Goal: Communication & Community: Answer question/provide support

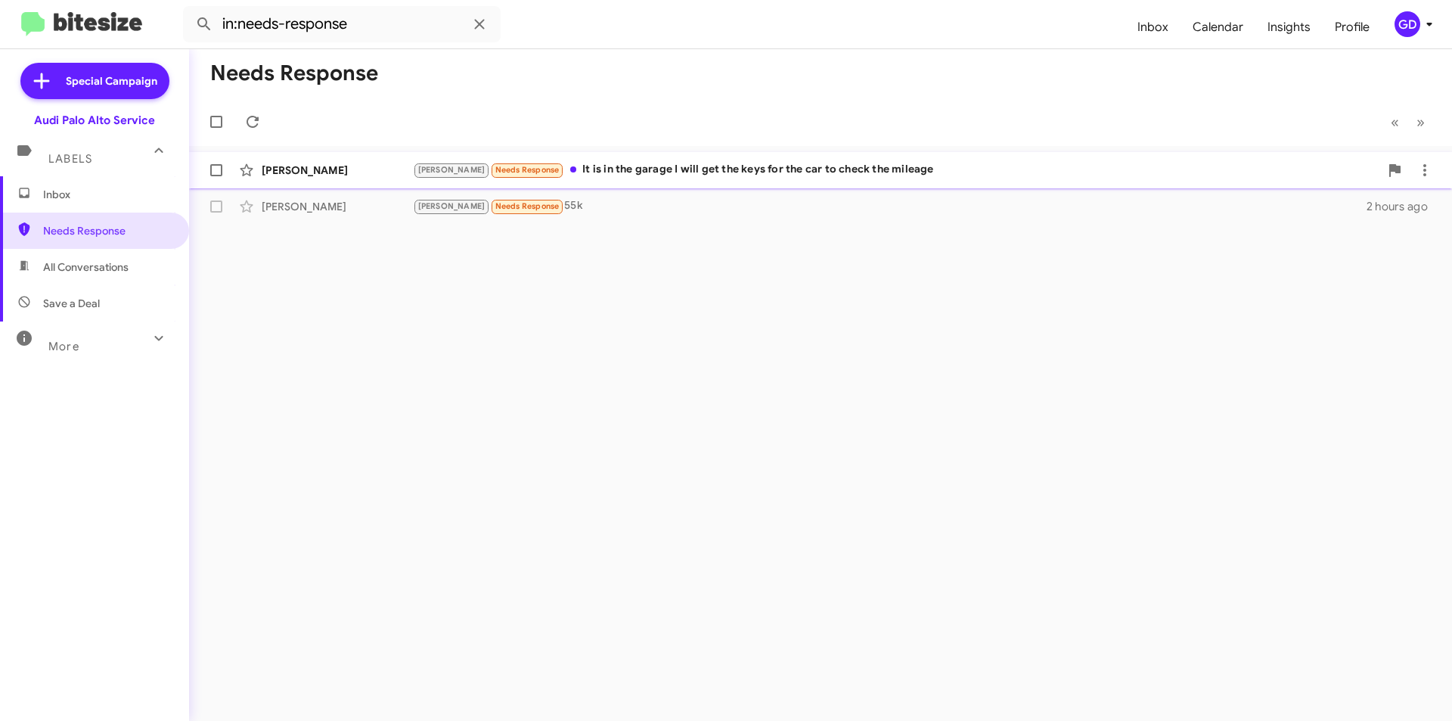
click at [699, 166] on div "[PERSON_NAME] Needs Response It is in the garage I will get the keys for the ca…" at bounding box center [896, 169] width 966 height 17
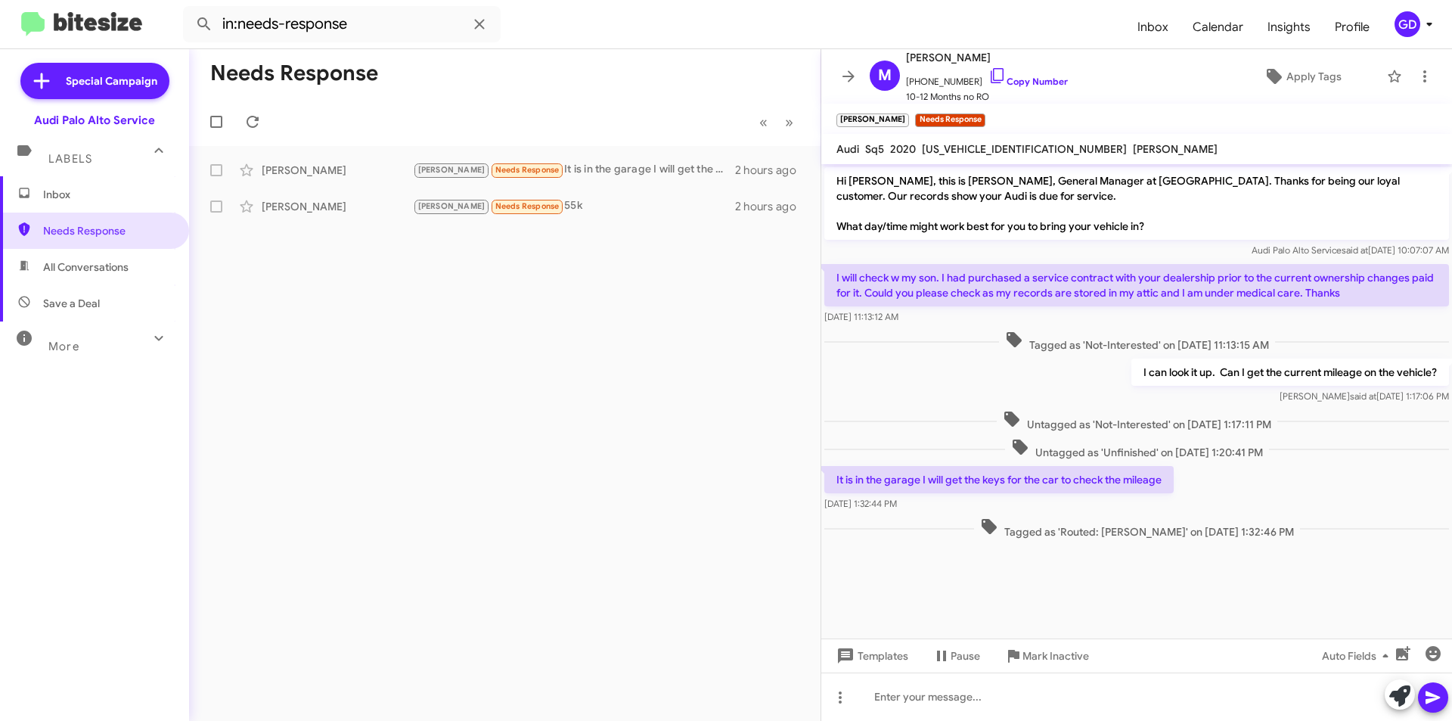
click at [68, 197] on span "Inbox" at bounding box center [107, 194] width 129 height 15
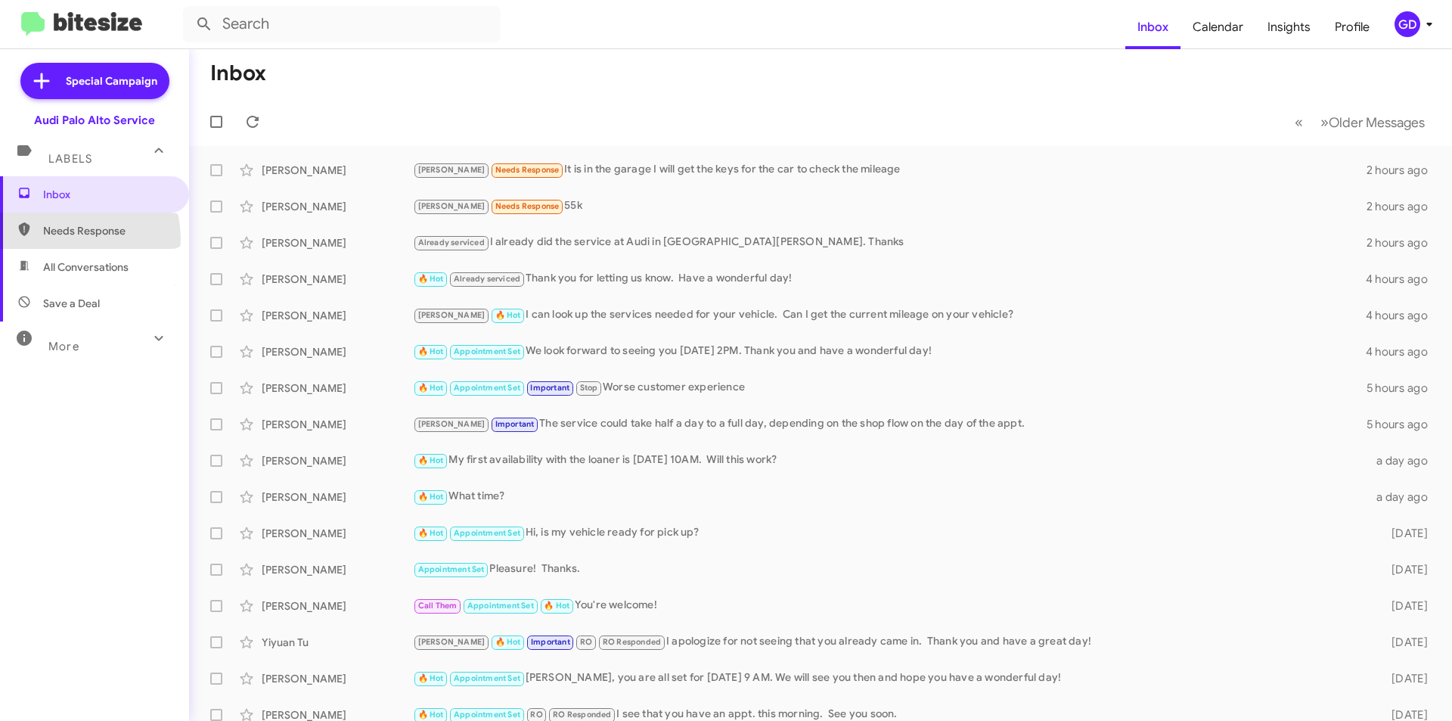
click at [66, 239] on span "Needs Response" at bounding box center [94, 230] width 189 height 36
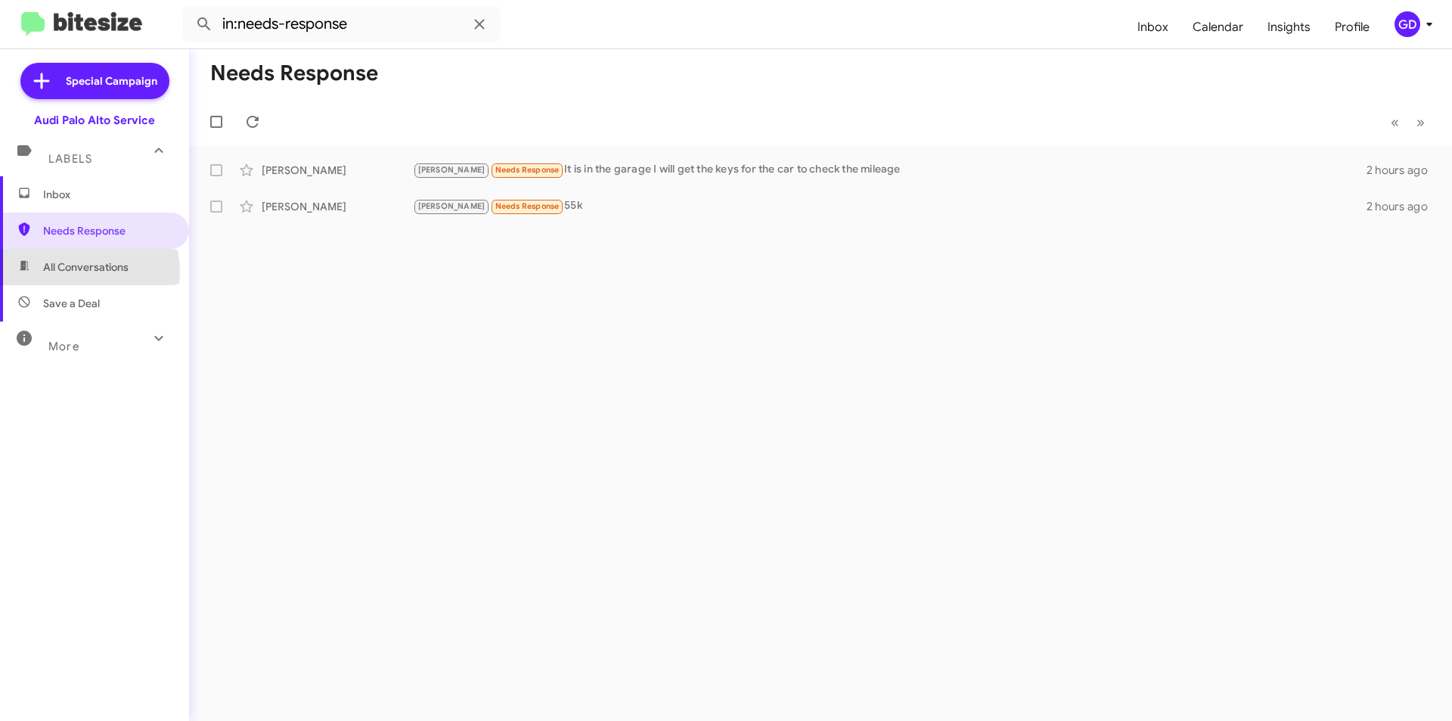
click at [73, 272] on span "All Conversations" at bounding box center [85, 266] width 85 height 15
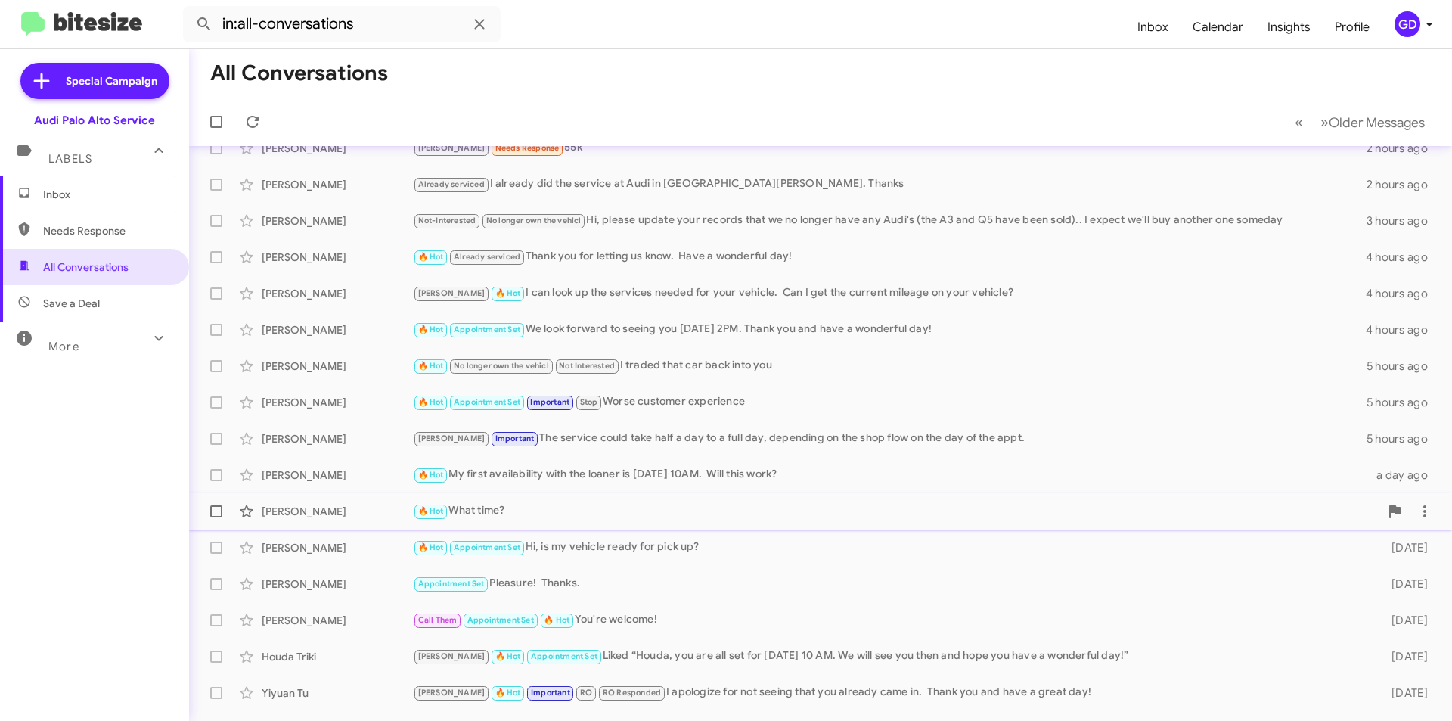
scroll to position [157, 0]
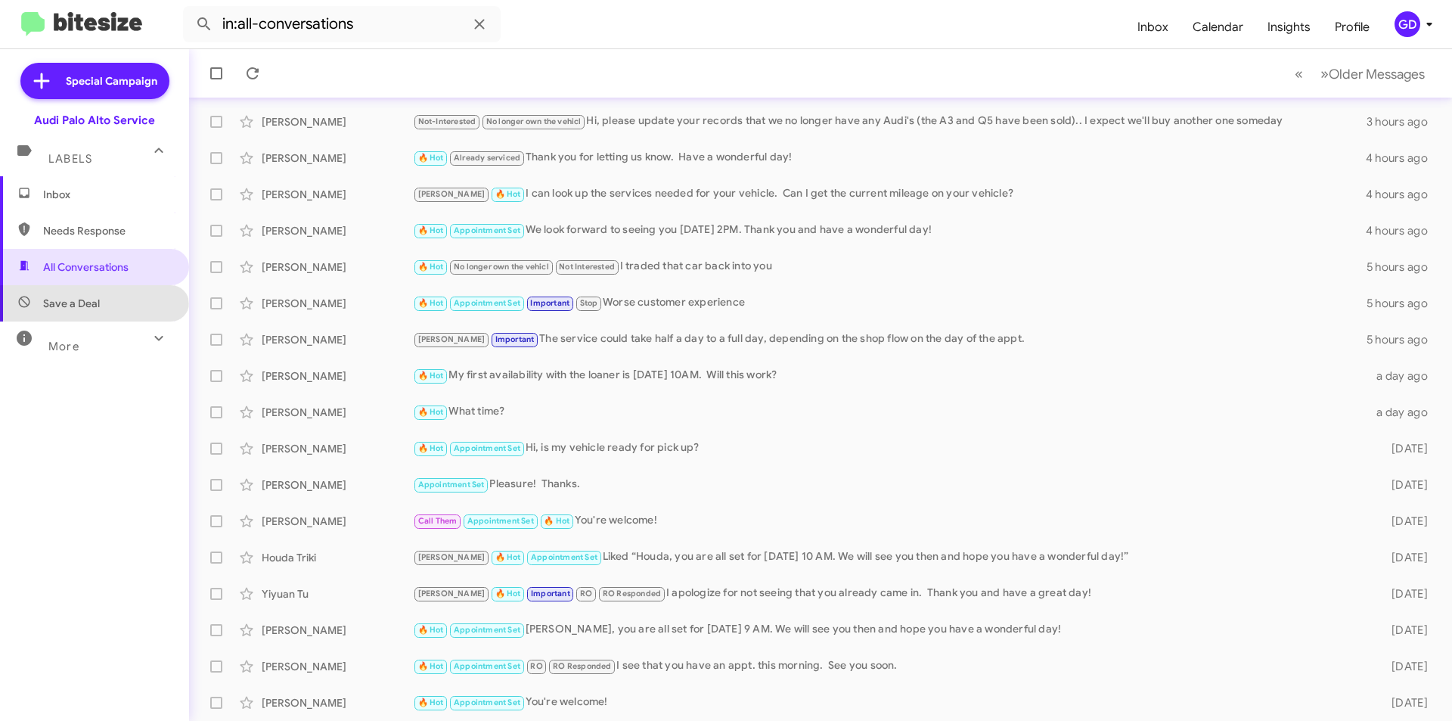
click at [93, 309] on span "Save a Deal" at bounding box center [71, 303] width 57 height 15
type input "in:not-interested"
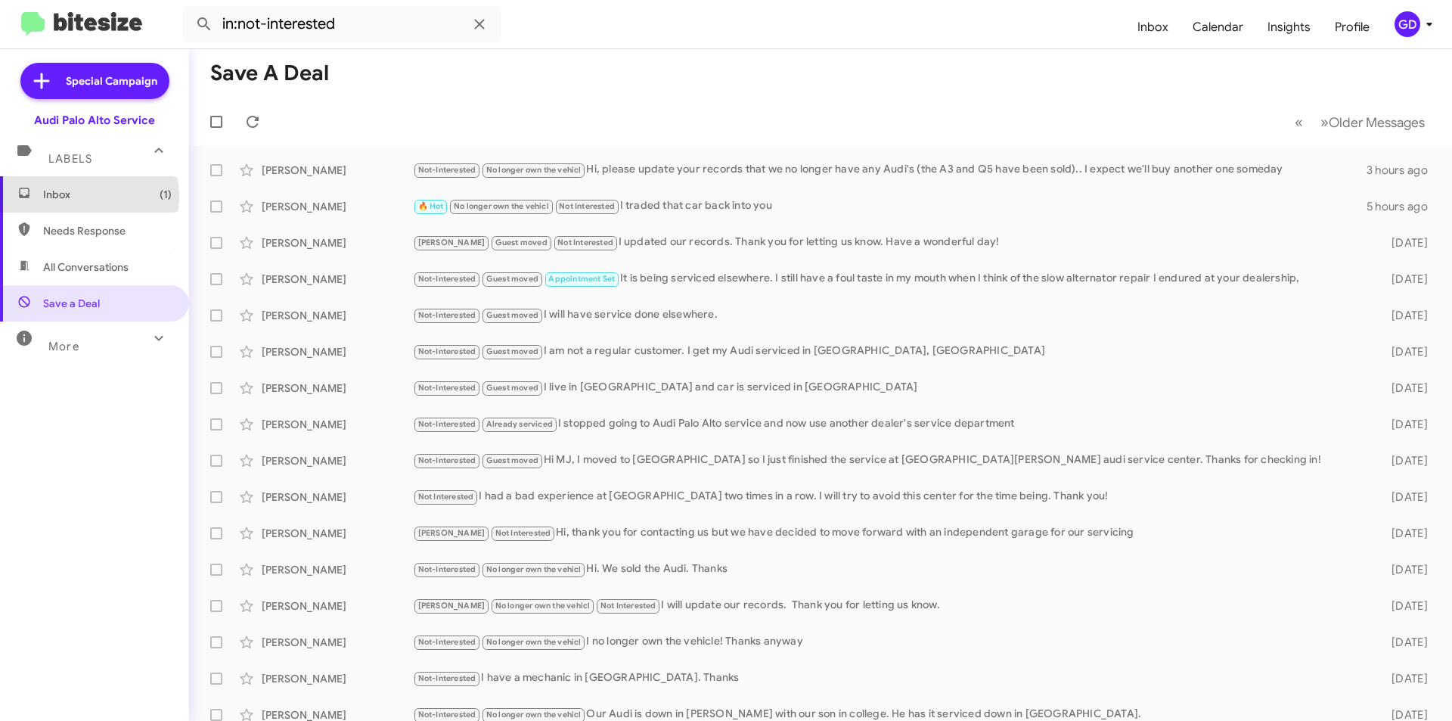
click at [74, 197] on span "Inbox (1)" at bounding box center [107, 194] width 129 height 15
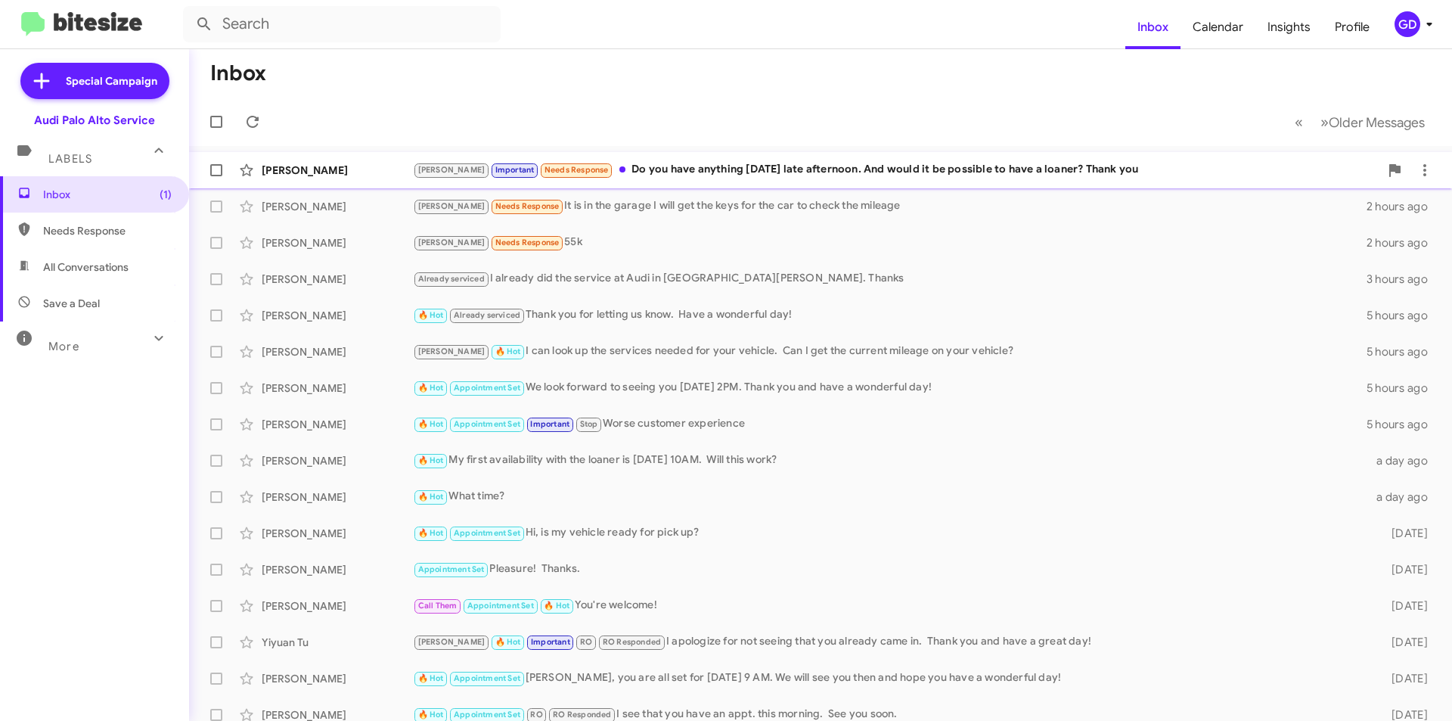
click at [724, 176] on div "[PERSON_NAME] Important Needs Response Do you have anything [DATE] late afterno…" at bounding box center [896, 169] width 966 height 17
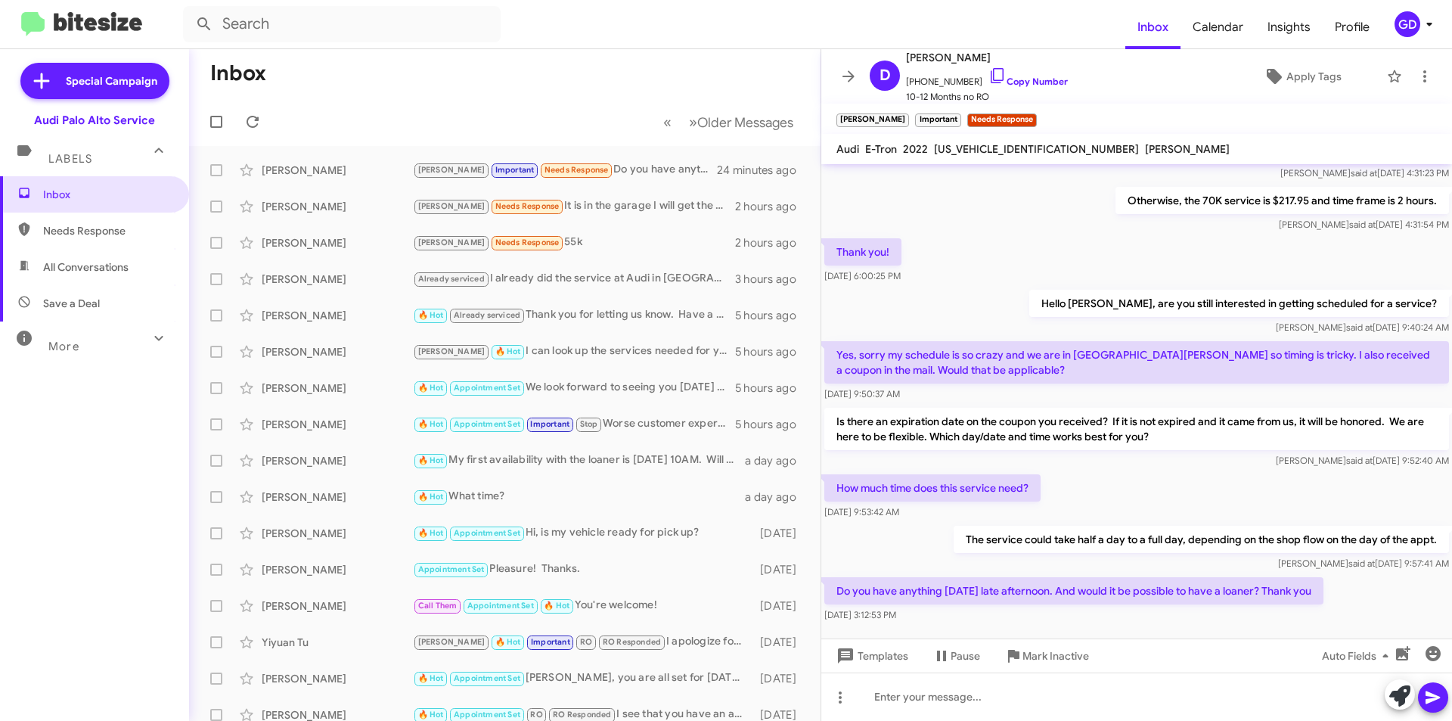
scroll to position [451, 0]
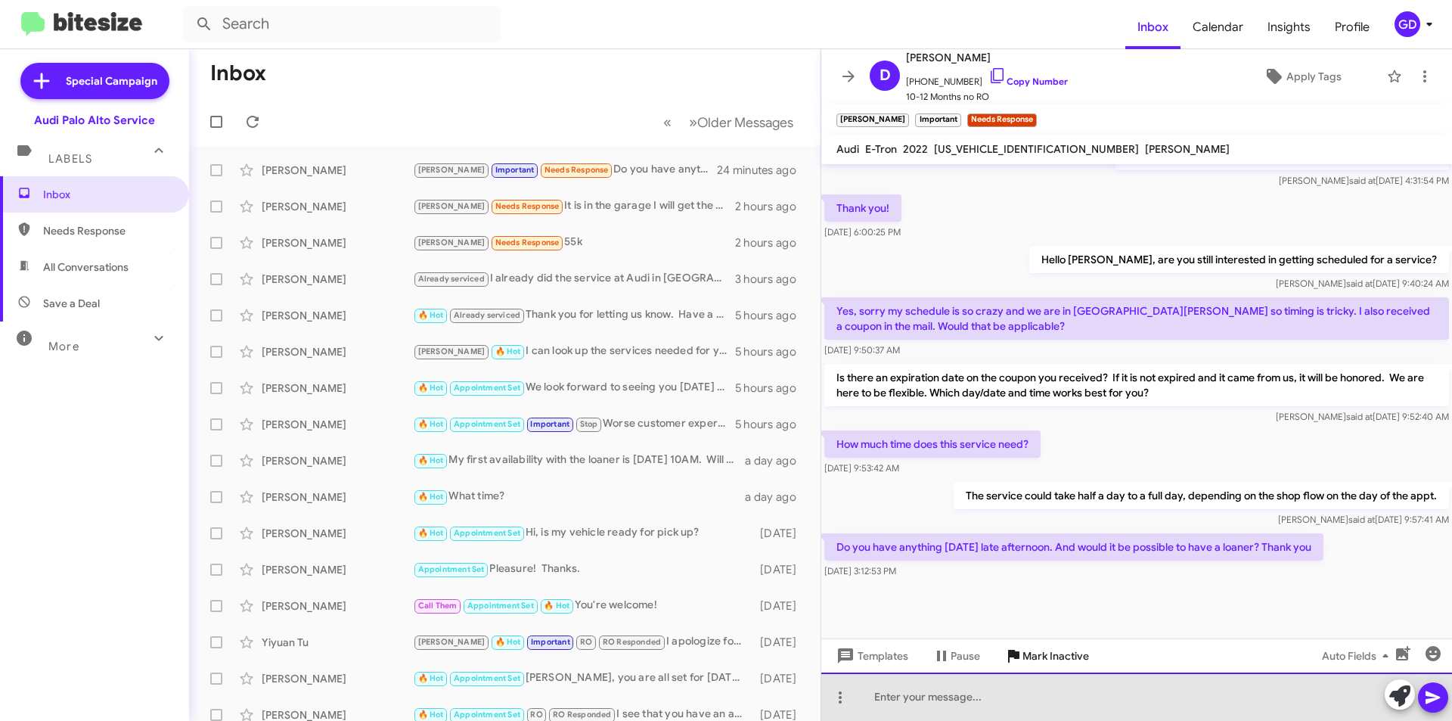
drag, startPoint x: 901, startPoint y: 697, endPoint x: 995, endPoint y: 668, distance: 98.8
click at [900, 697] on div at bounding box center [1136, 696] width 631 height 48
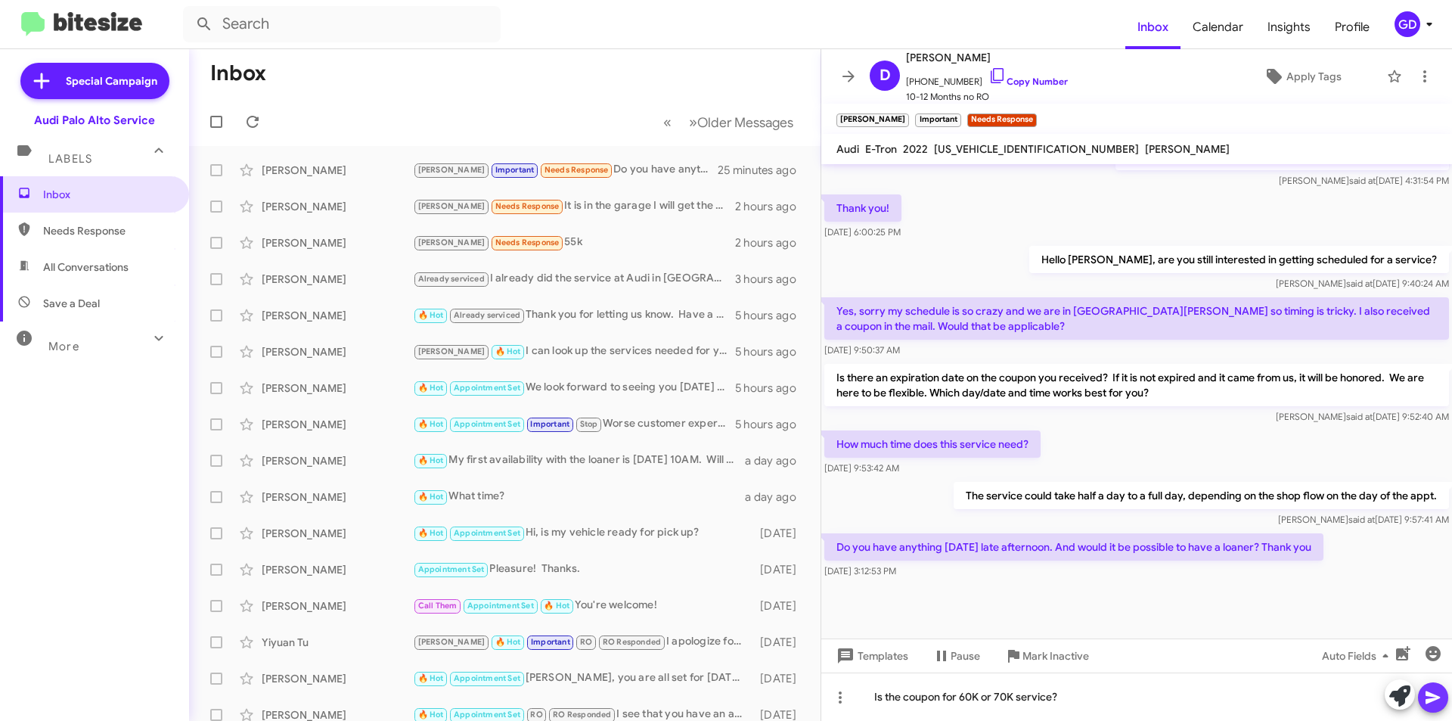
click at [1435, 698] on icon at bounding box center [1432, 697] width 14 height 13
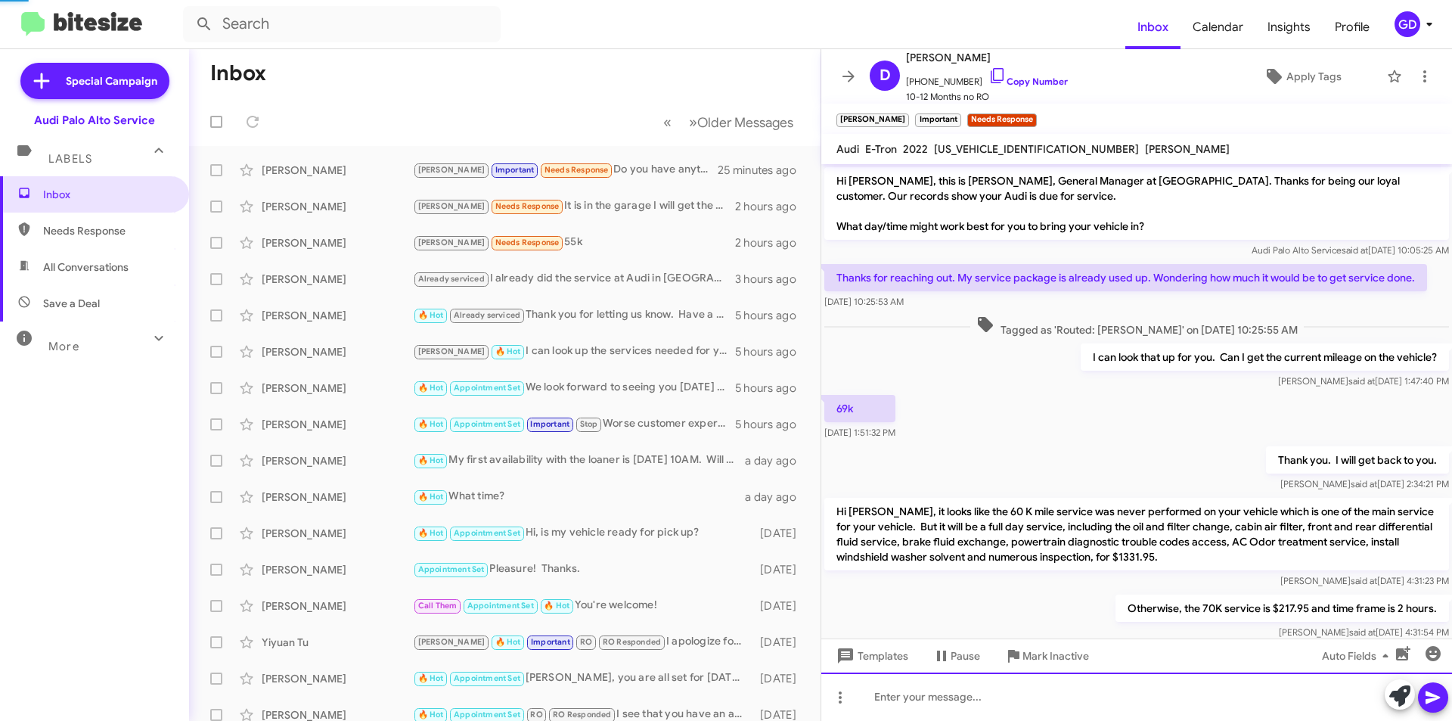
scroll to position [562, 0]
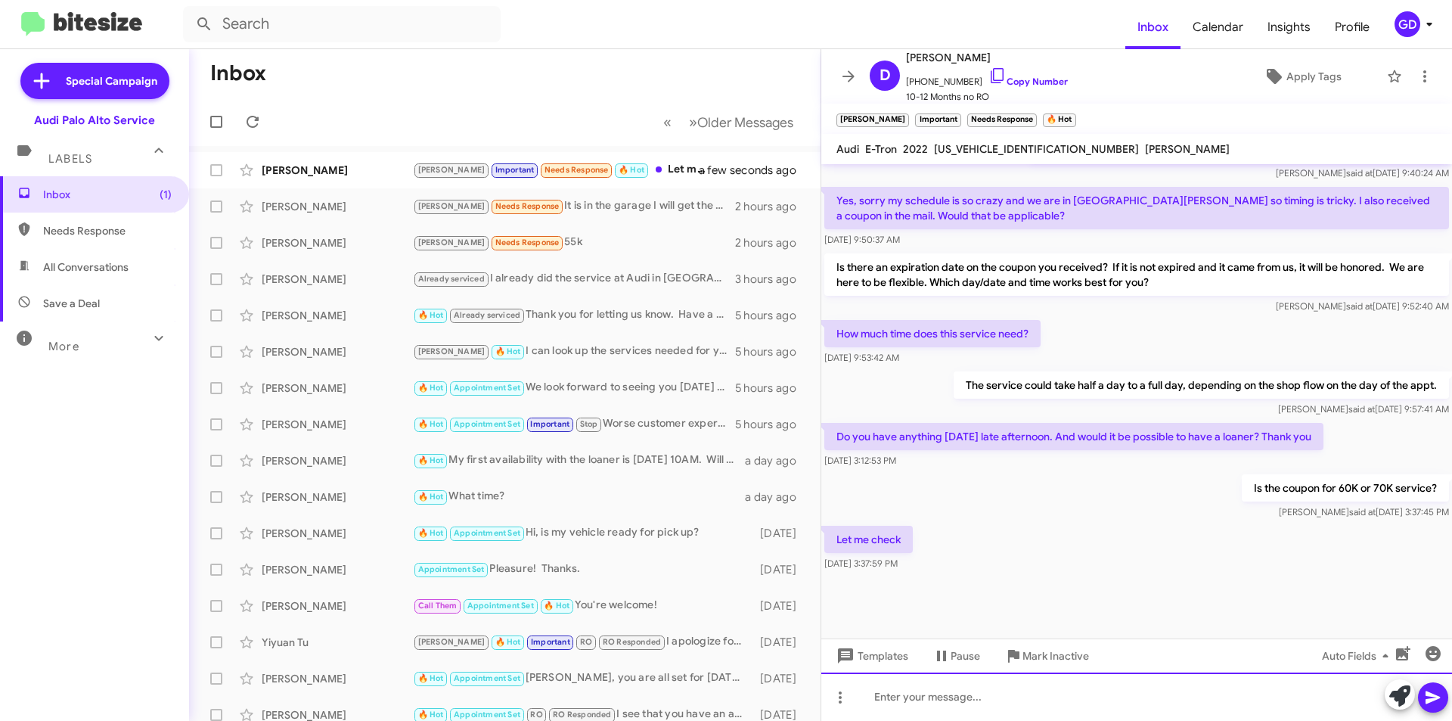
click at [925, 696] on div at bounding box center [1136, 696] width 631 height 48
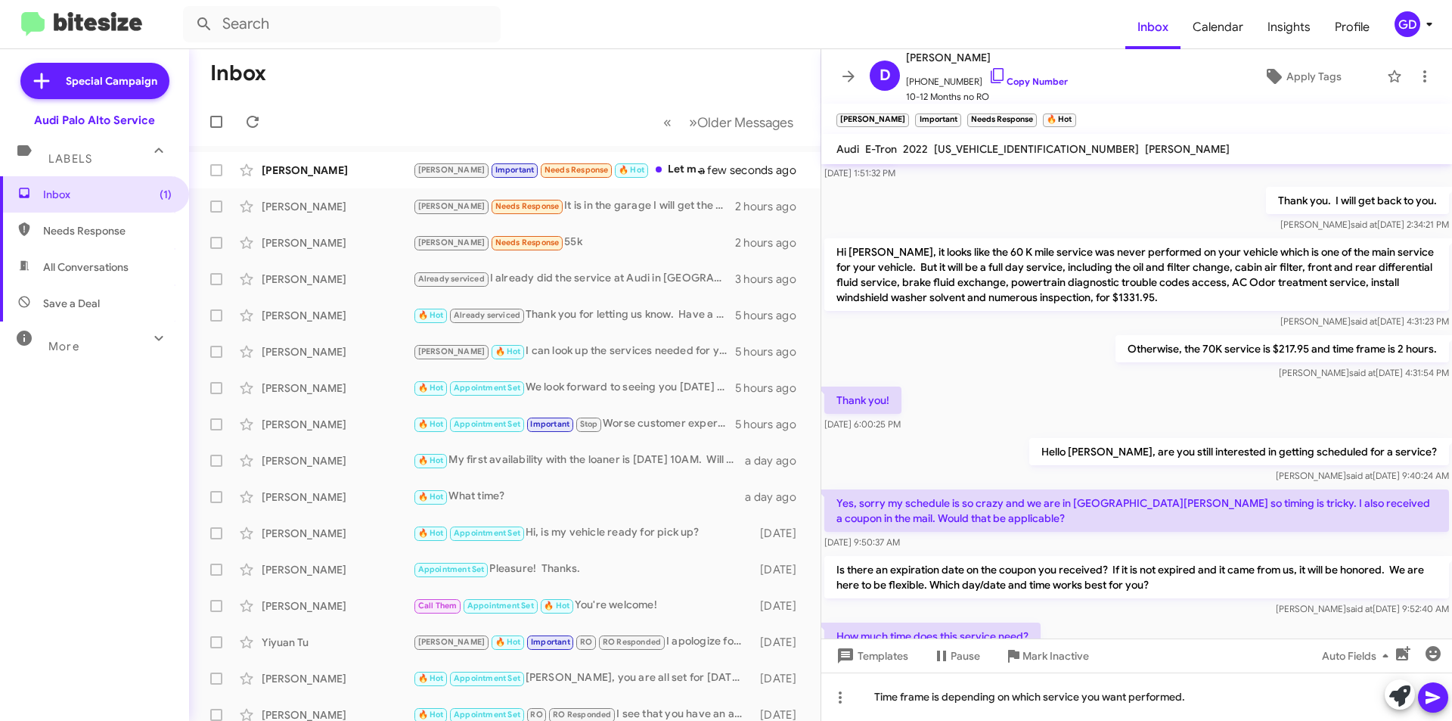
click at [1434, 693] on icon at bounding box center [1433, 697] width 18 height 18
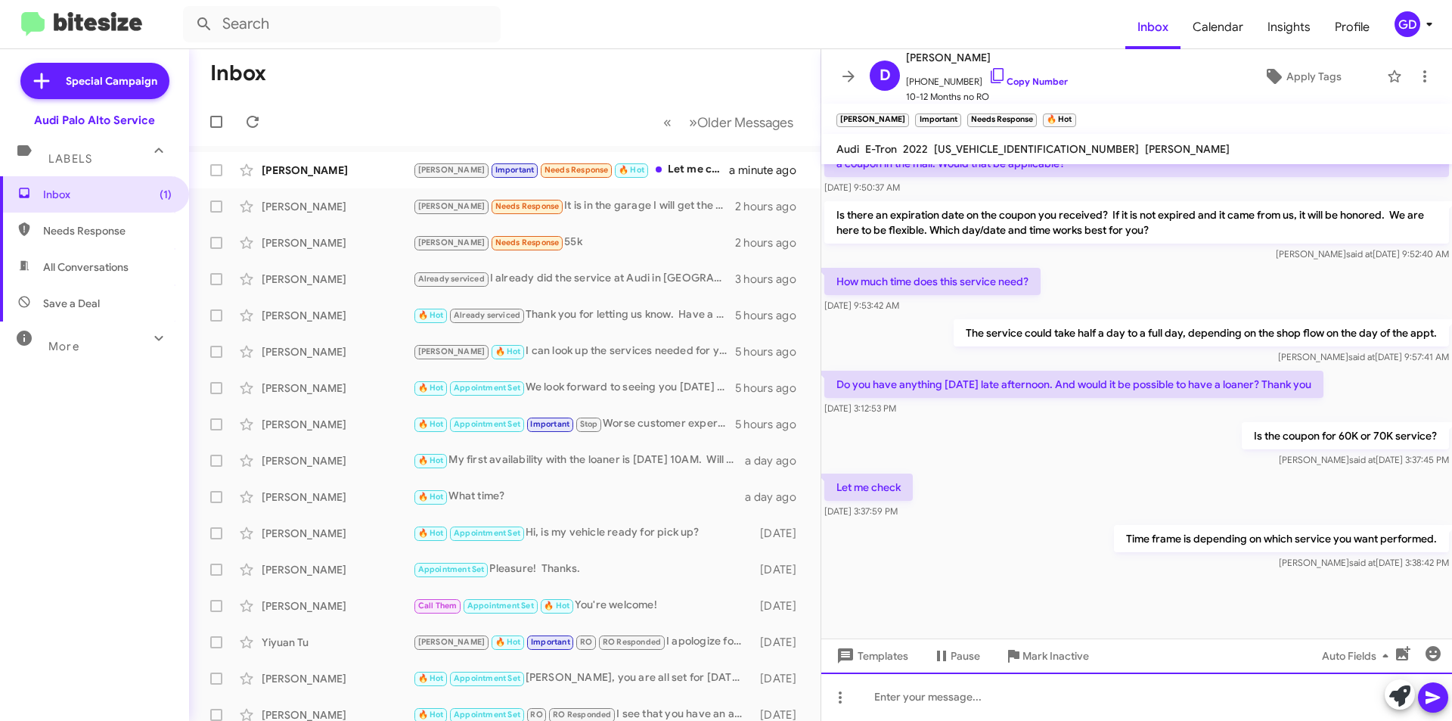
scroll to position [617, 0]
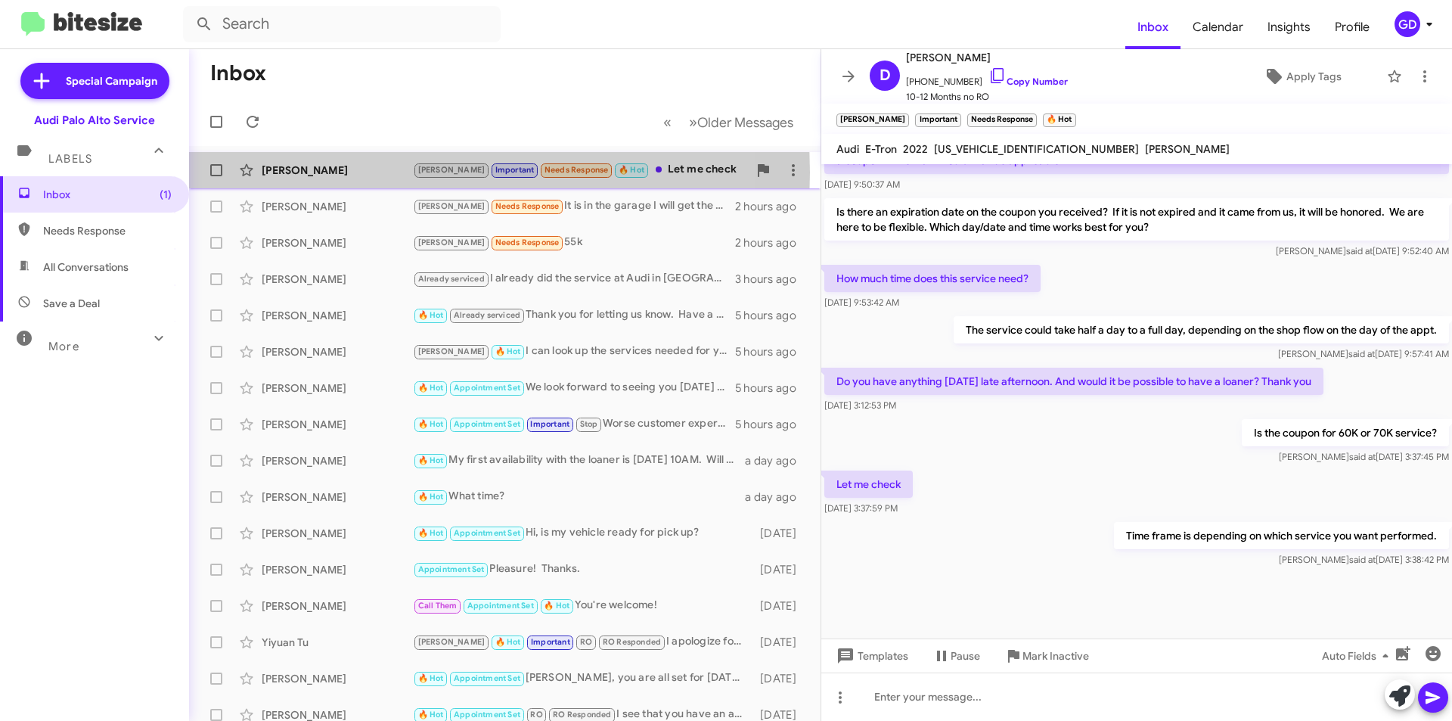
click at [302, 172] on div "[PERSON_NAME]" at bounding box center [337, 170] width 151 height 15
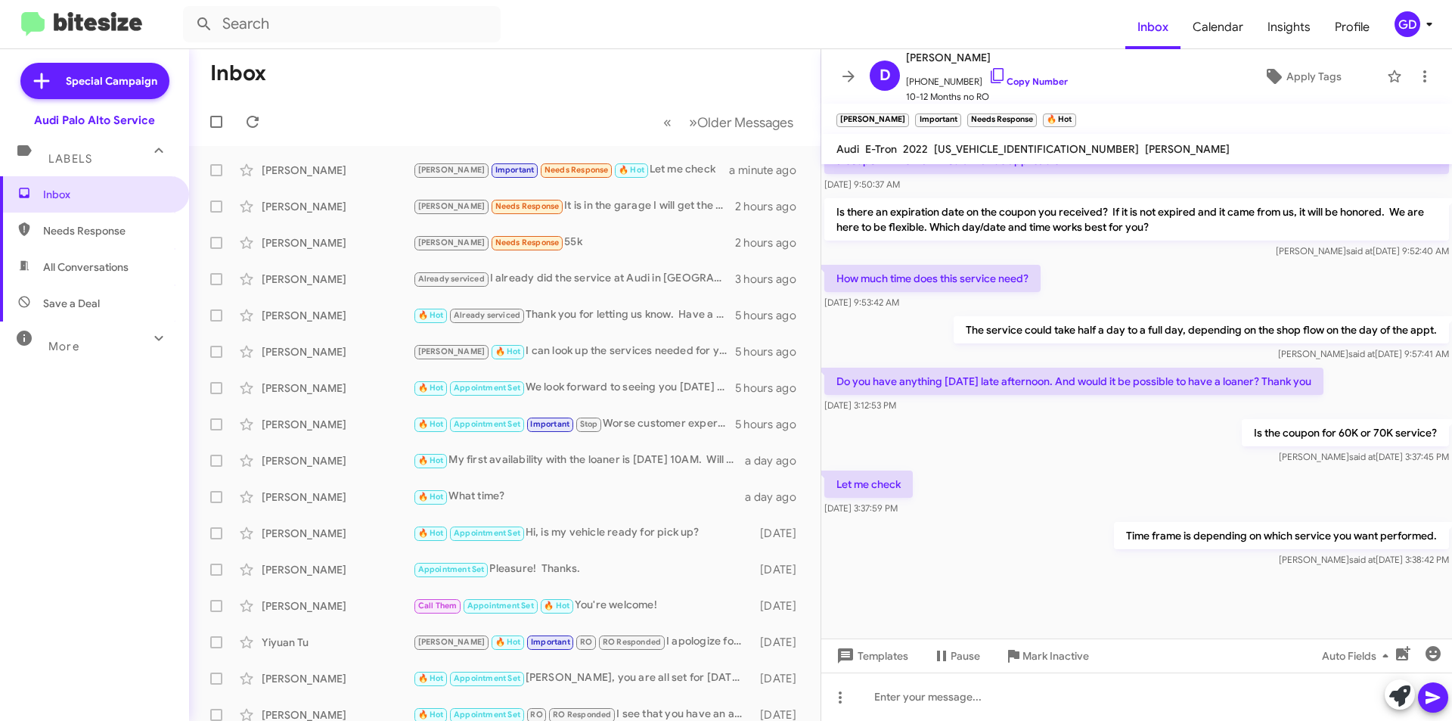
click at [1150, 450] on div "Is the coupon for 60K or 70K service? [PERSON_NAME] said at [DATE] 3:37:45 PM" at bounding box center [1136, 441] width 631 height 51
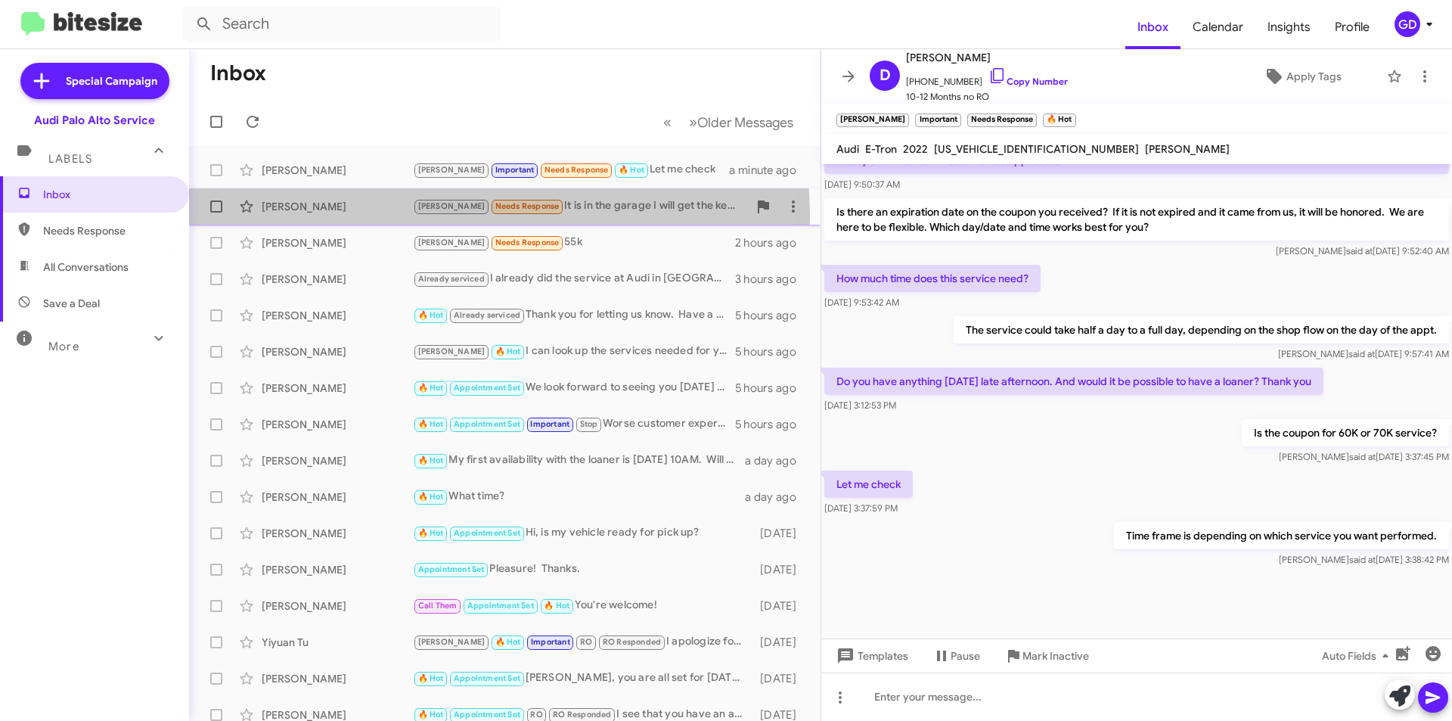
click at [322, 219] on div "[PERSON_NAME] [PERSON_NAME] Needs Response It is in the garage I will get the k…" at bounding box center [504, 206] width 607 height 30
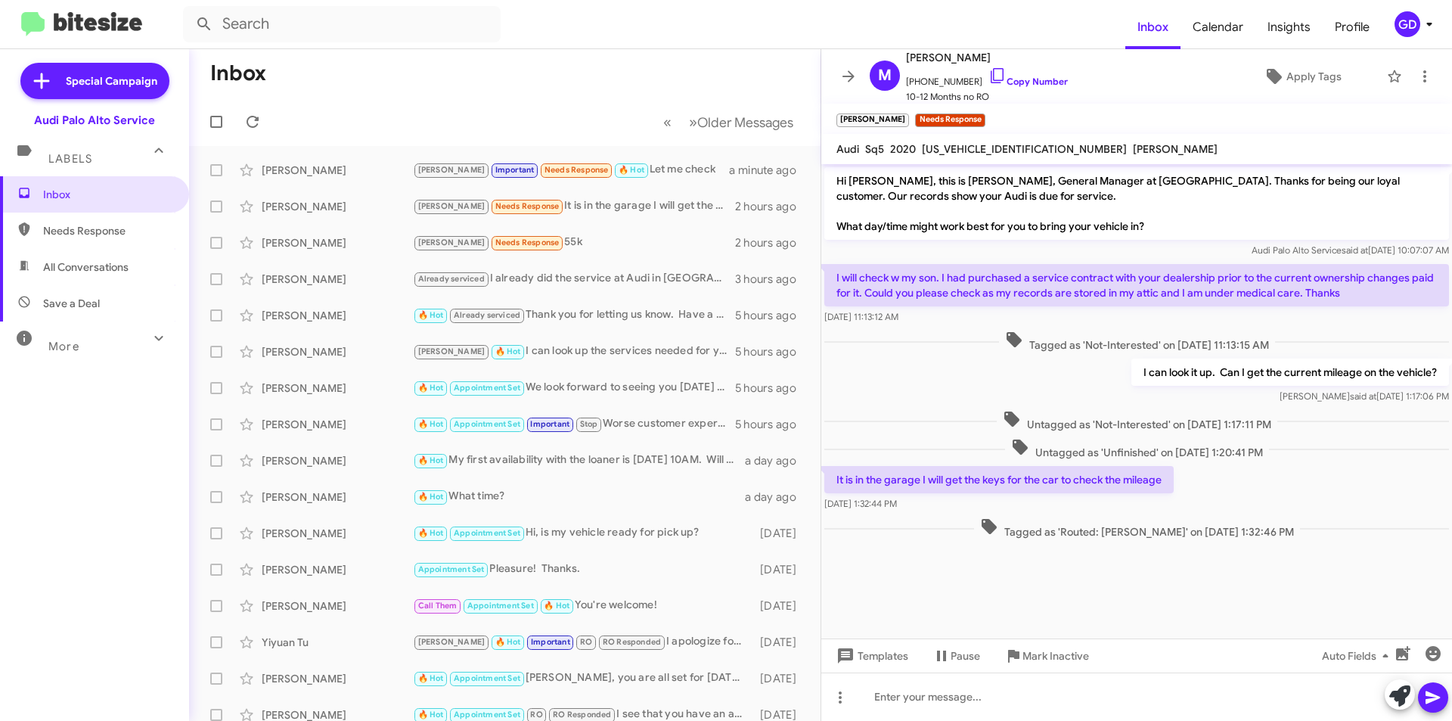
click at [101, 225] on span "Needs Response" at bounding box center [107, 230] width 129 height 15
type input "in:needs-response"
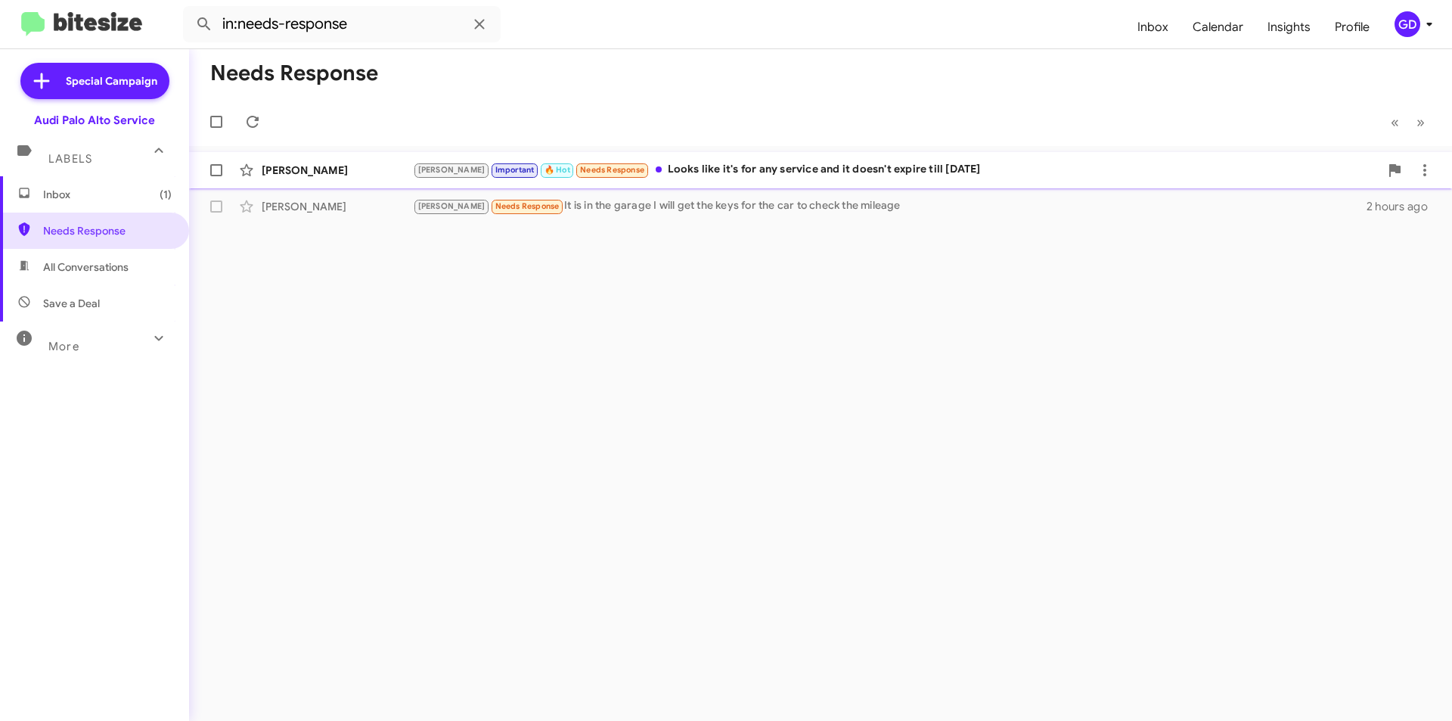
click at [730, 175] on div "[PERSON_NAME] Important 🔥 Hot Needs Response Looks like it's for any service an…" at bounding box center [896, 169] width 966 height 17
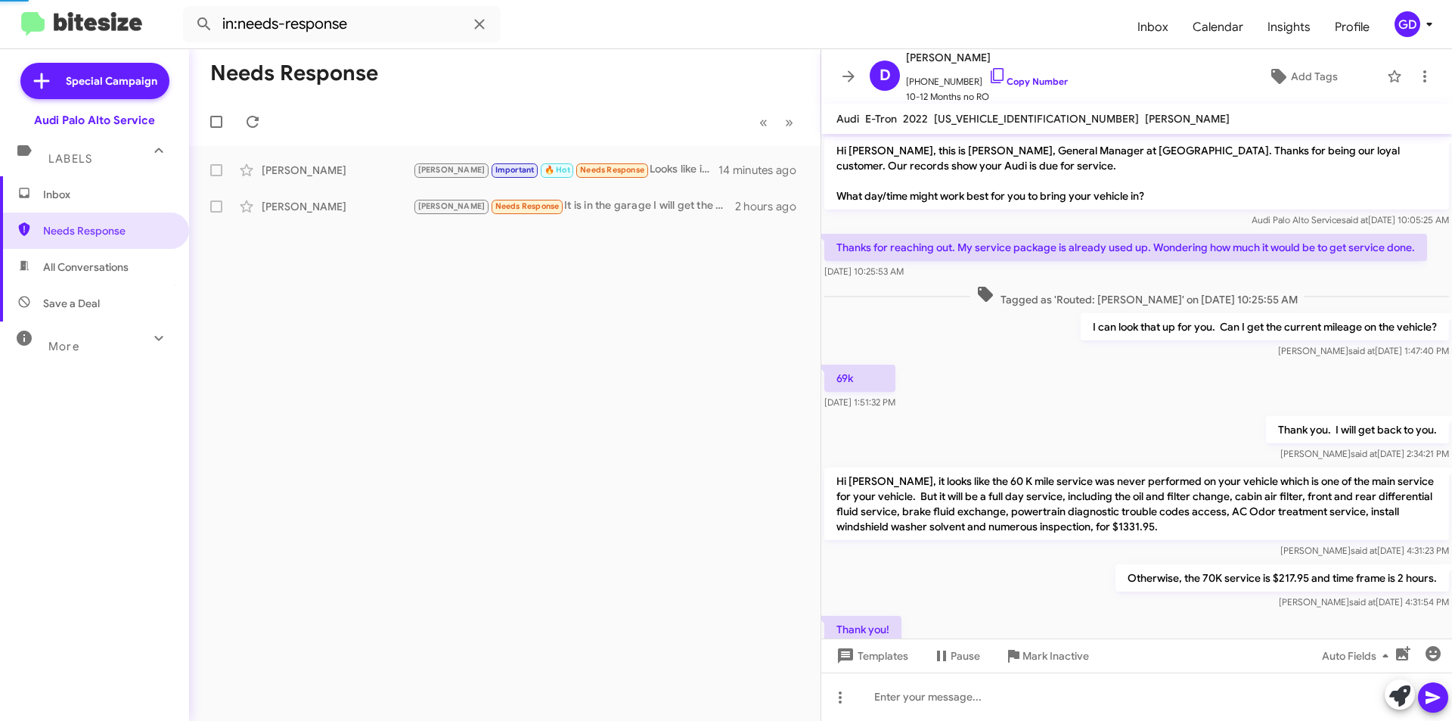
scroll to position [612, 0]
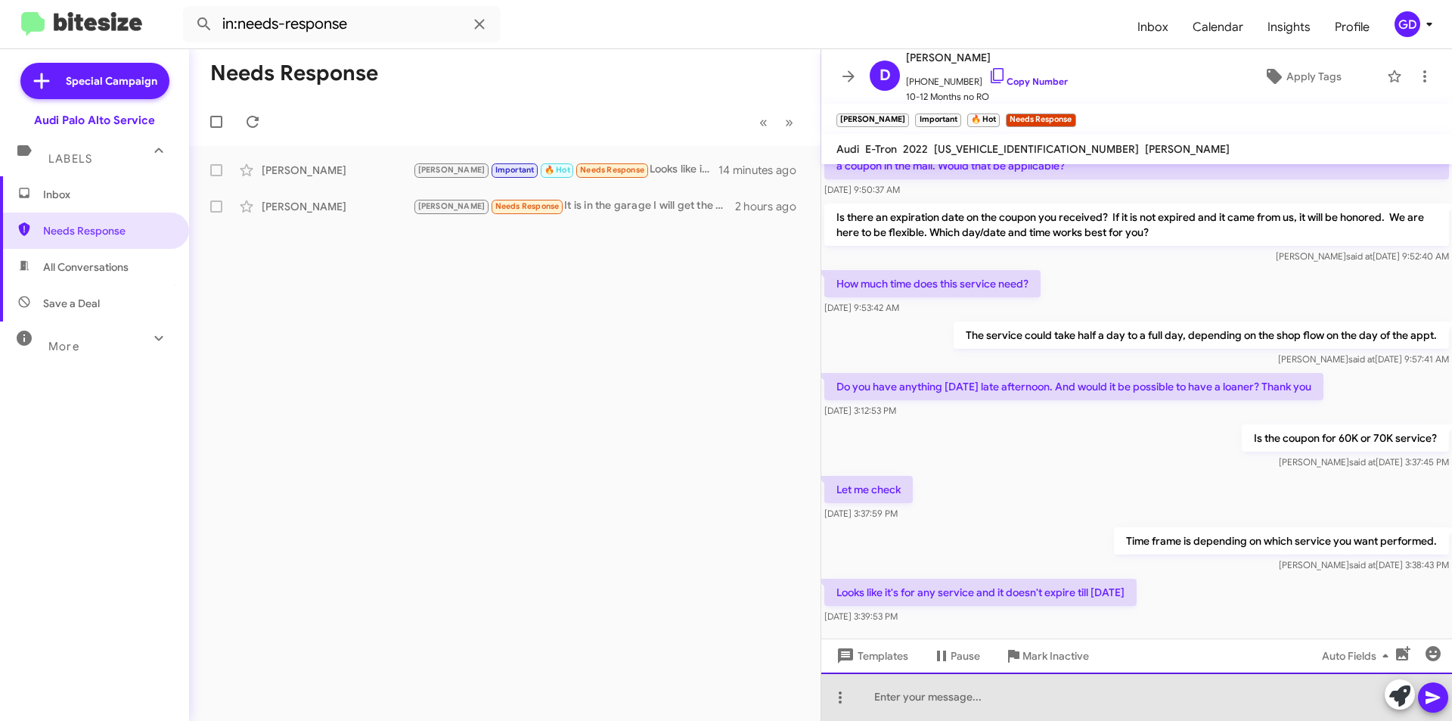
click at [913, 705] on div at bounding box center [1136, 696] width 631 height 48
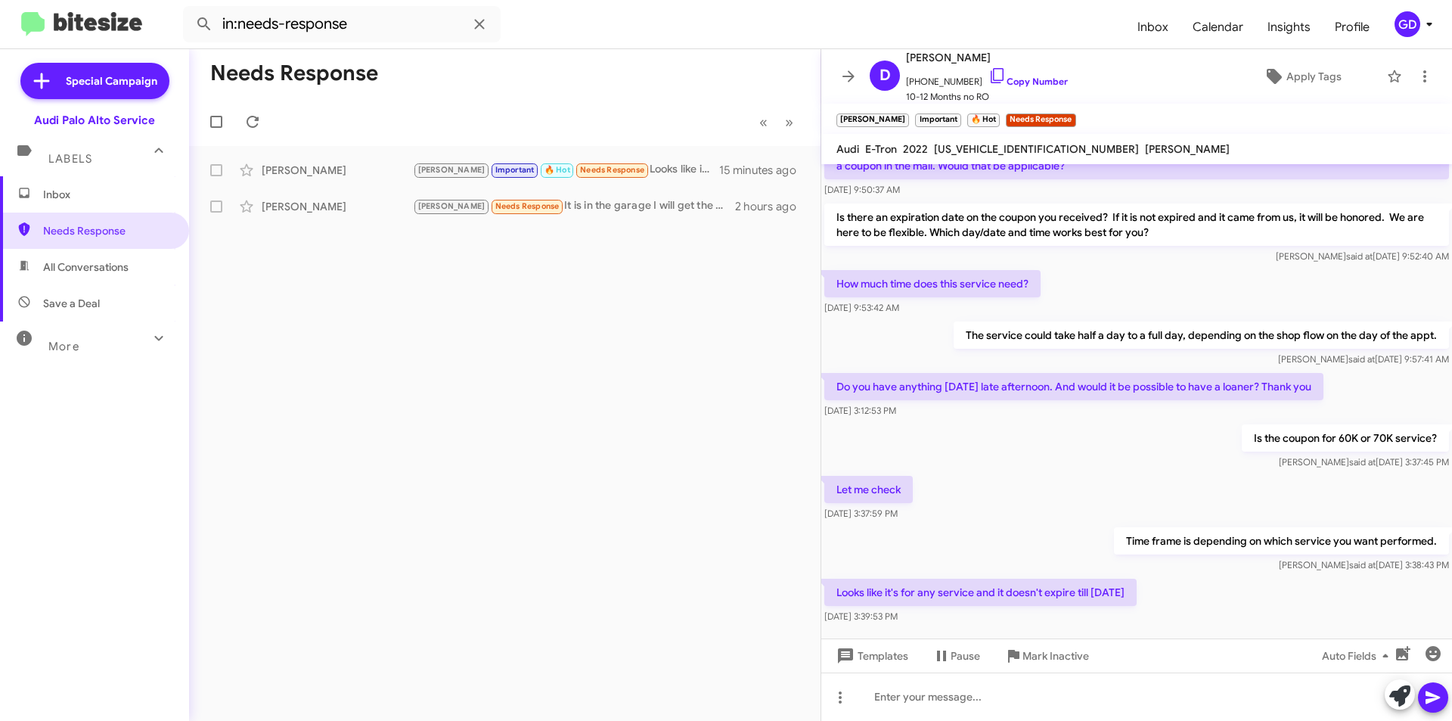
click at [1013, 498] on div "Let me check [DATE] 3:37:59 PM" at bounding box center [1136, 498] width 631 height 51
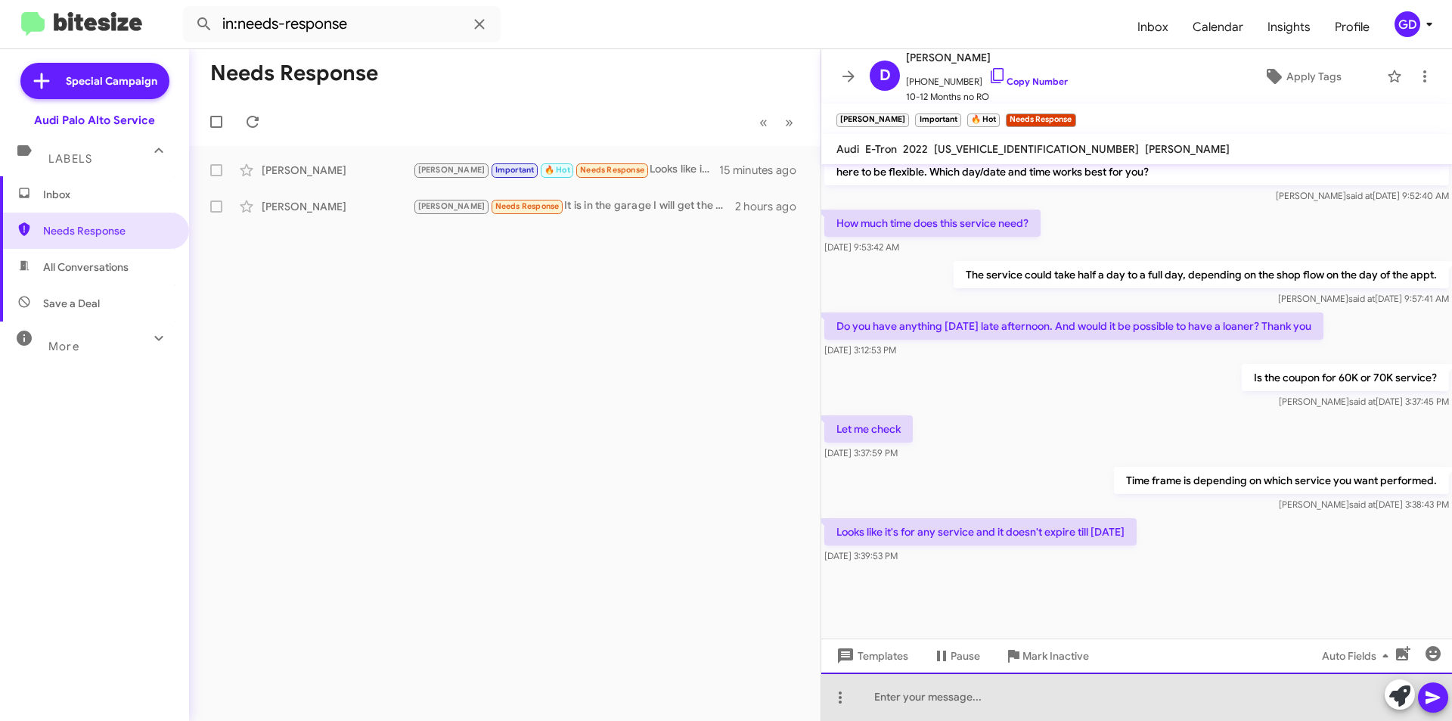
click at [918, 693] on div at bounding box center [1136, 696] width 631 height 48
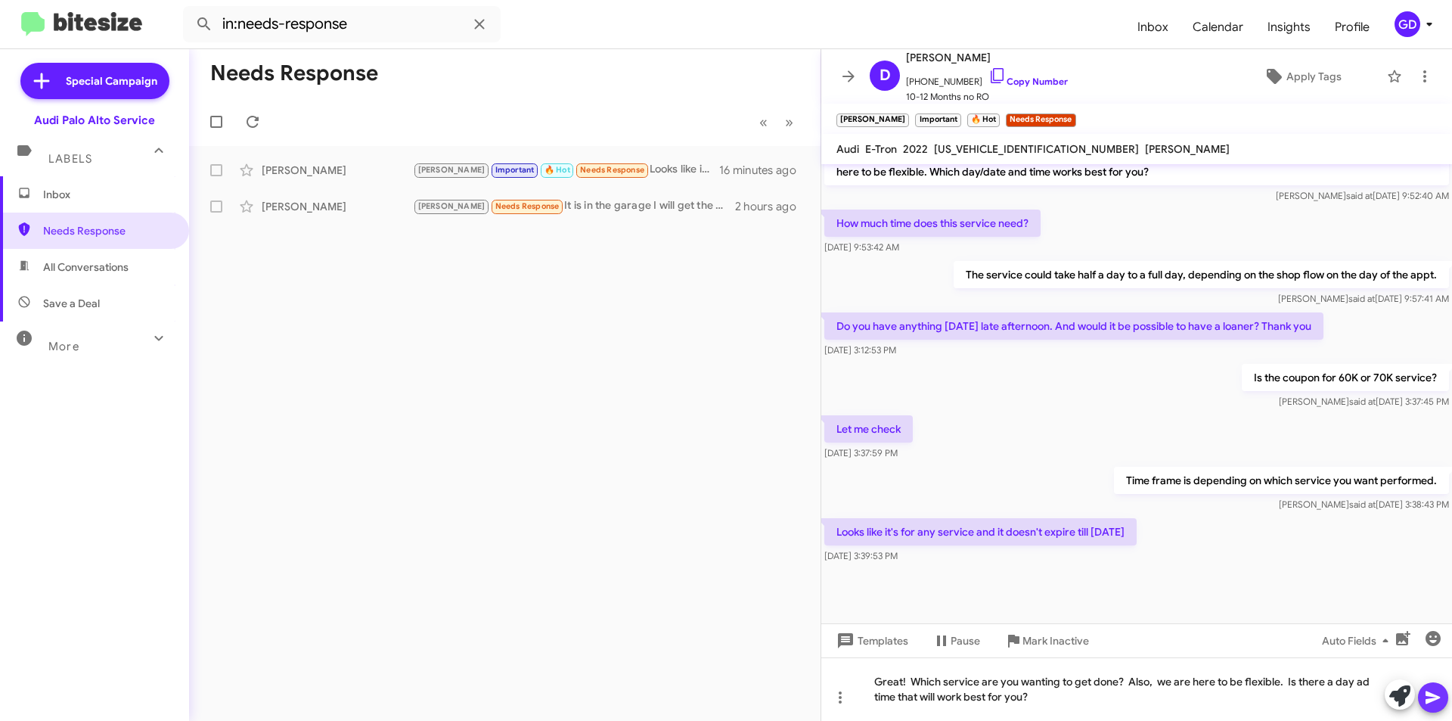
click at [1431, 697] on icon at bounding box center [1433, 697] width 18 height 18
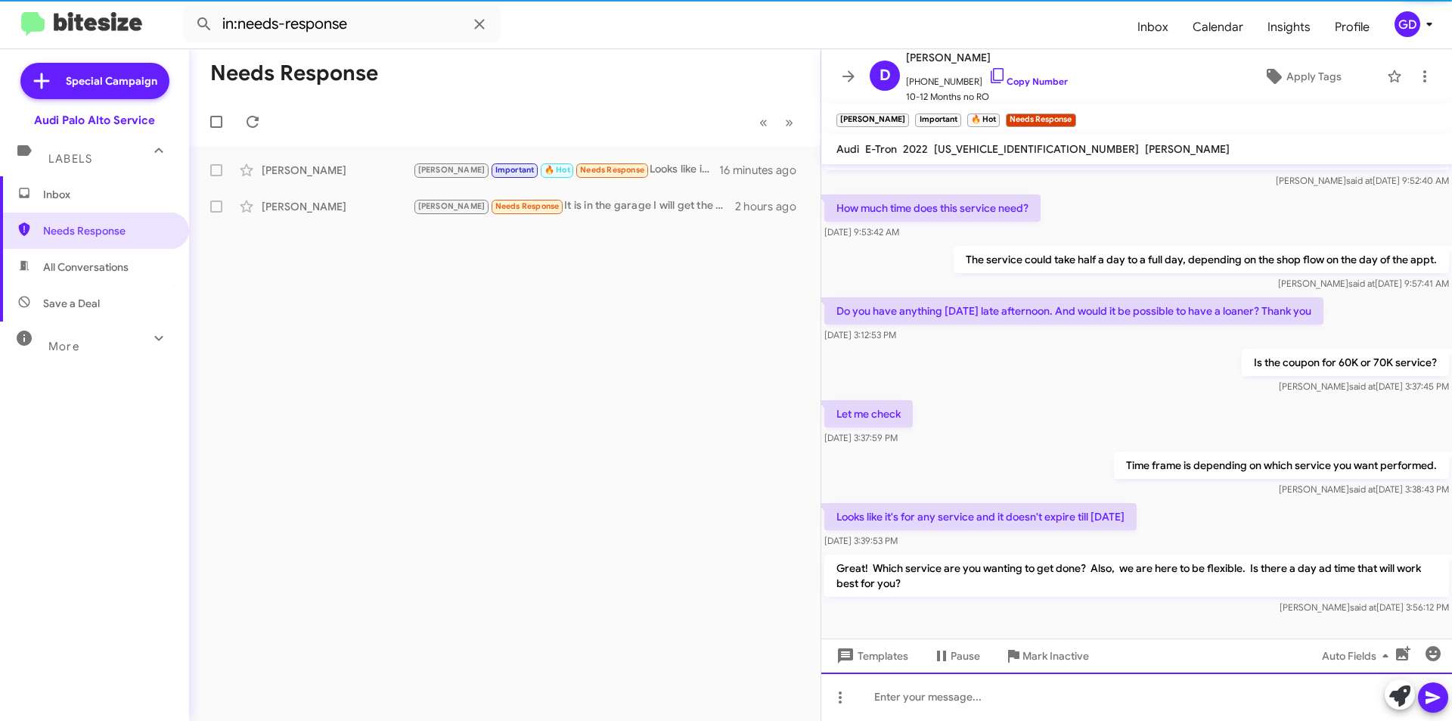
scroll to position [743, 0]
